Goal: Navigation & Orientation: Find specific page/section

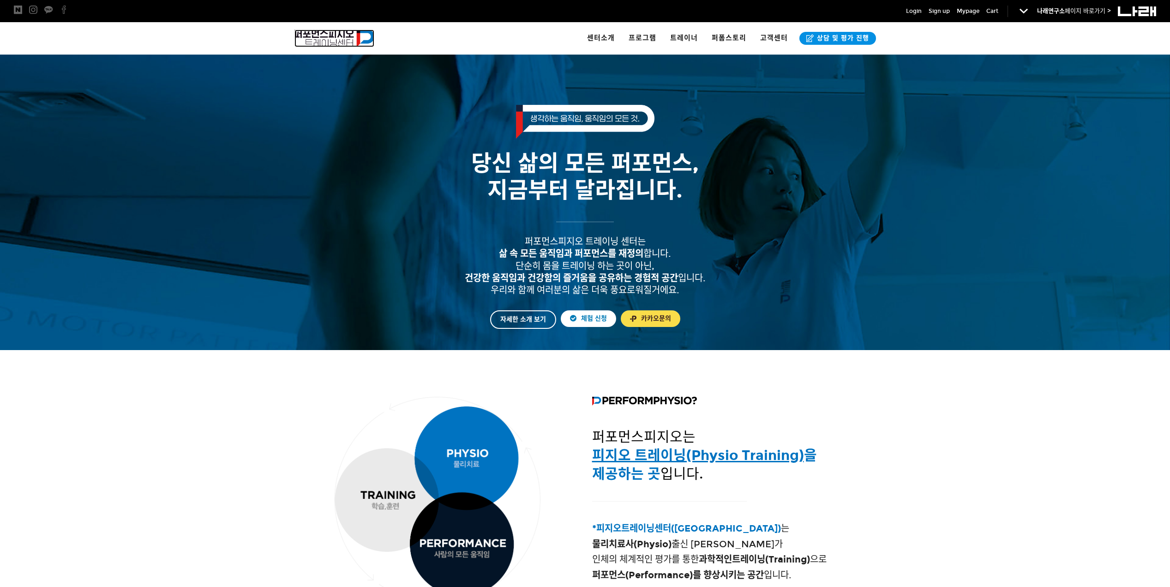
click at [321, 40] on img at bounding box center [334, 39] width 80 height 18
click at [606, 35] on span "센터소개" at bounding box center [601, 38] width 28 height 8
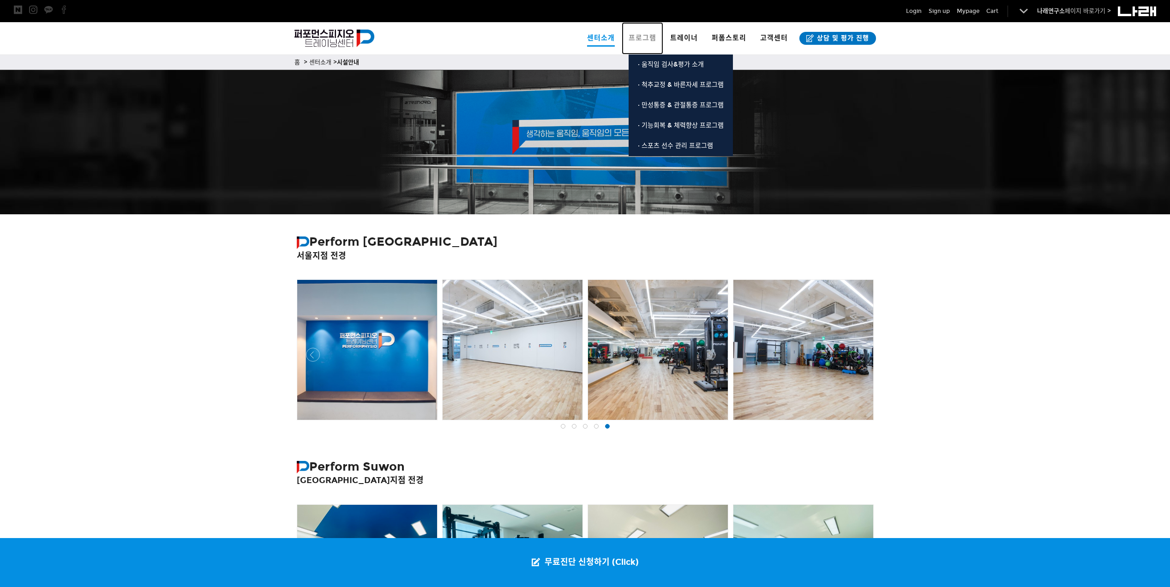
click at [647, 39] on span "프로그램" at bounding box center [643, 38] width 28 height 8
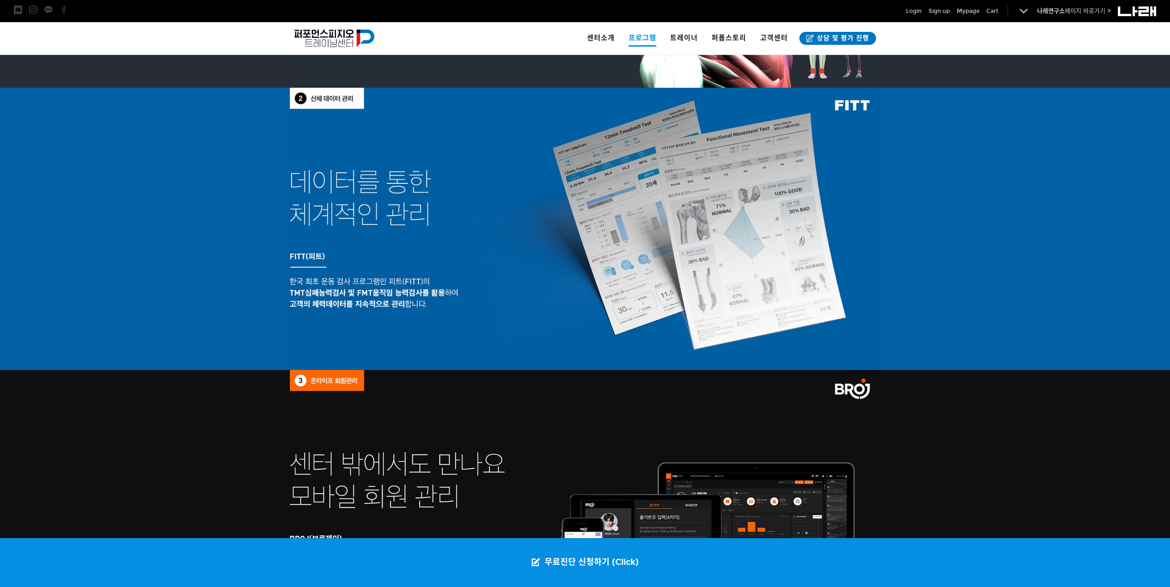
scroll to position [1231, 0]
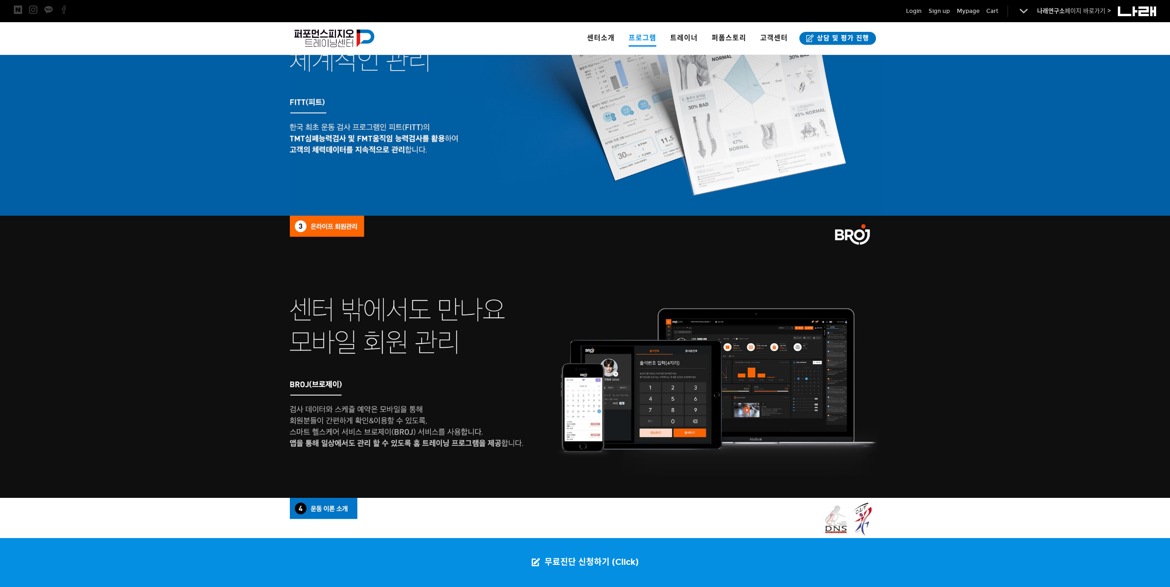
click at [967, 297] on div at bounding box center [585, 357] width 1170 height 282
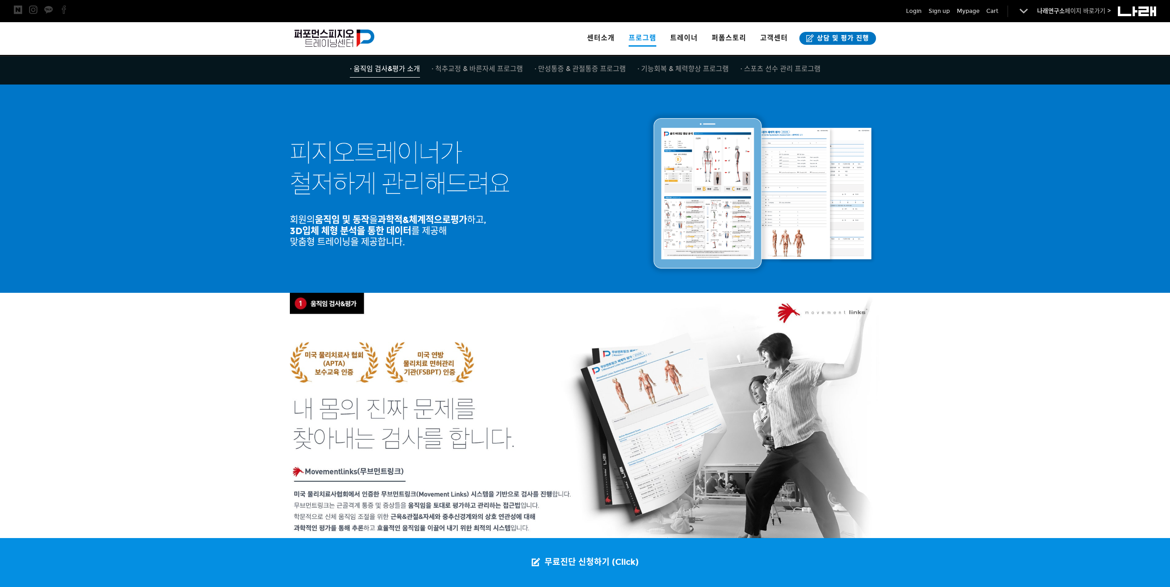
scroll to position [0, 0]
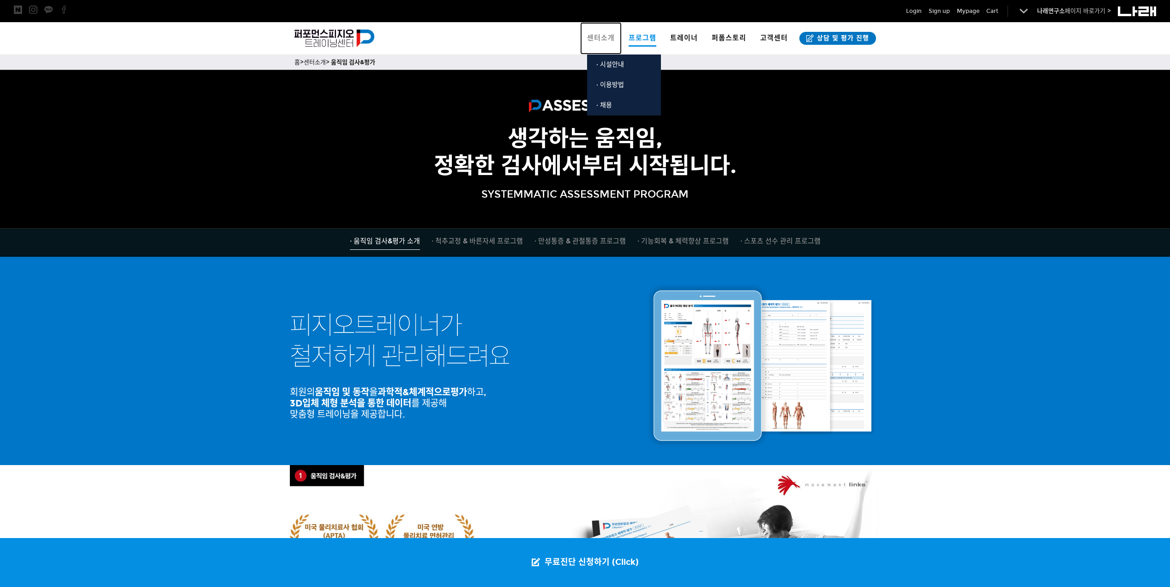
click at [611, 38] on span "센터소개" at bounding box center [601, 38] width 28 height 8
click at [610, 60] on link "· 시설안내" at bounding box center [624, 64] width 74 height 20
